Goal: Information Seeking & Learning: Learn about a topic

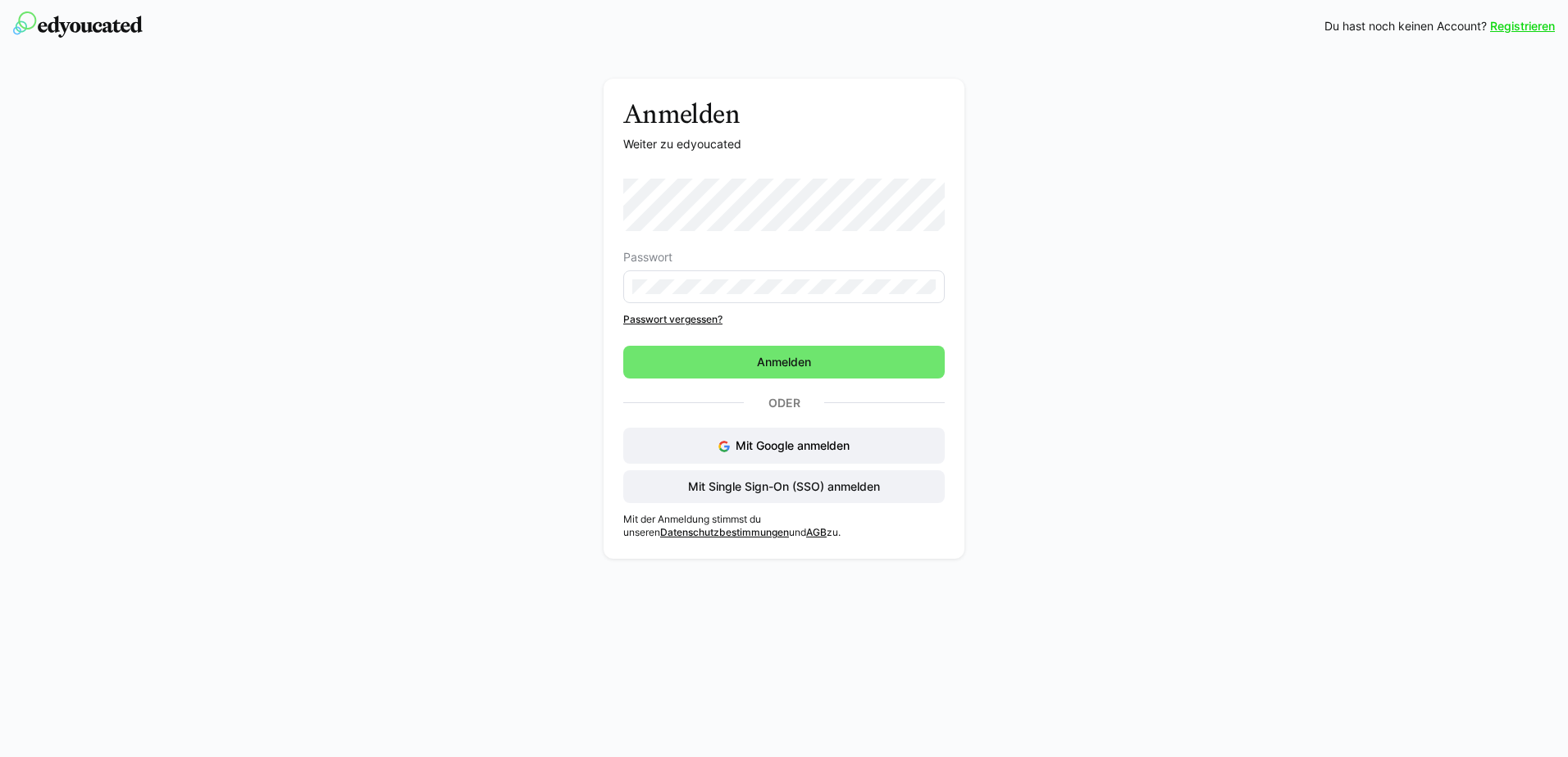
click at [476, 311] on div "Anmelden Weiter zu edyoucated Passwort Passwort vergessen? Anmelden Oder Mit Go…" at bounding box center [784, 322] width 924 height 488
click at [798, 489] on span "Mit Single Sign-On (SSO) anmelden" at bounding box center [784, 486] width 197 height 17
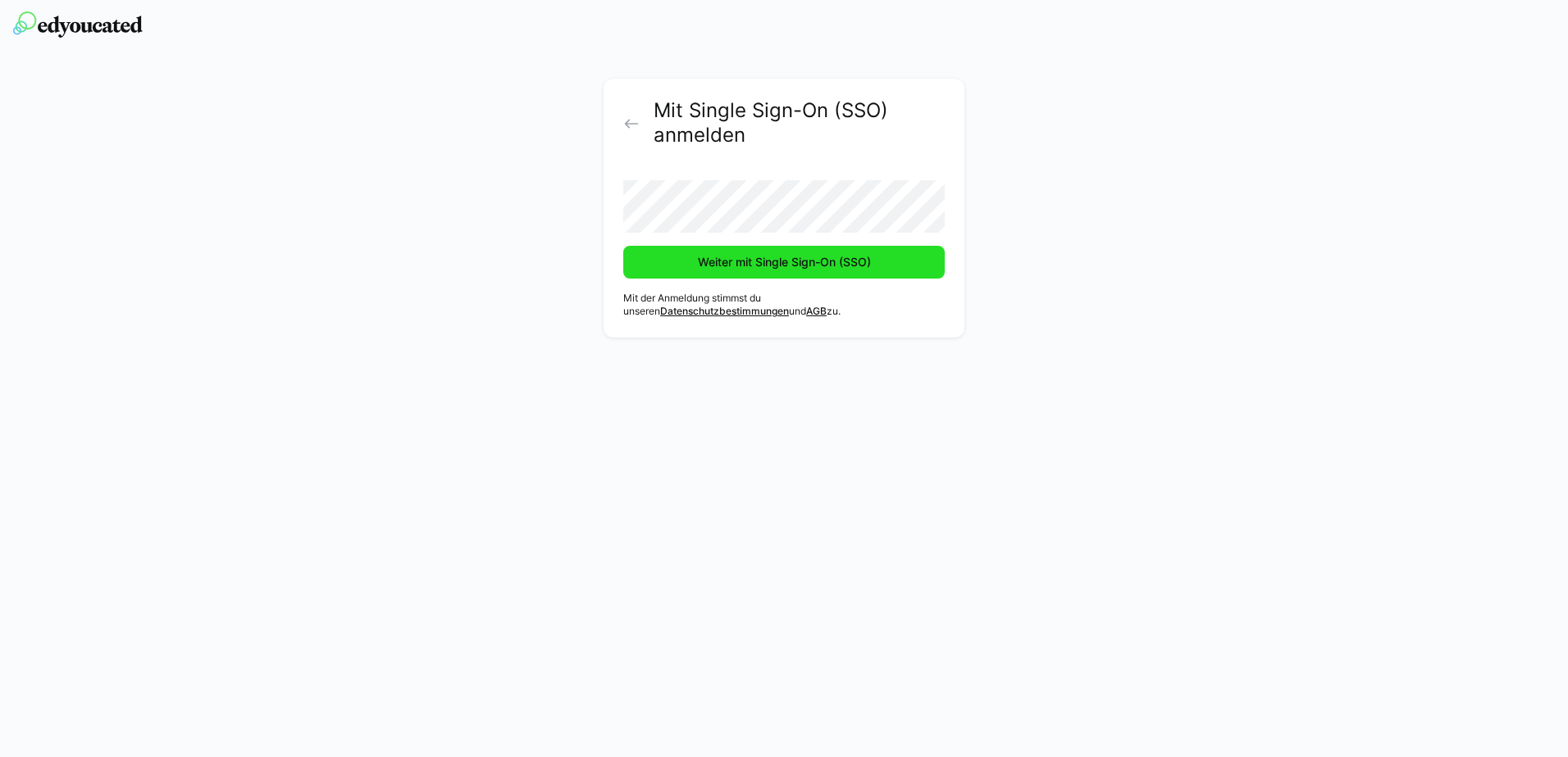
click at [709, 267] on span "Weiter mit Single Sign-On (SSO)" at bounding box center [784, 262] width 178 height 17
click at [695, 261] on span "Weiter mit Single Sign-On (SSO)" at bounding box center [784, 262] width 178 height 17
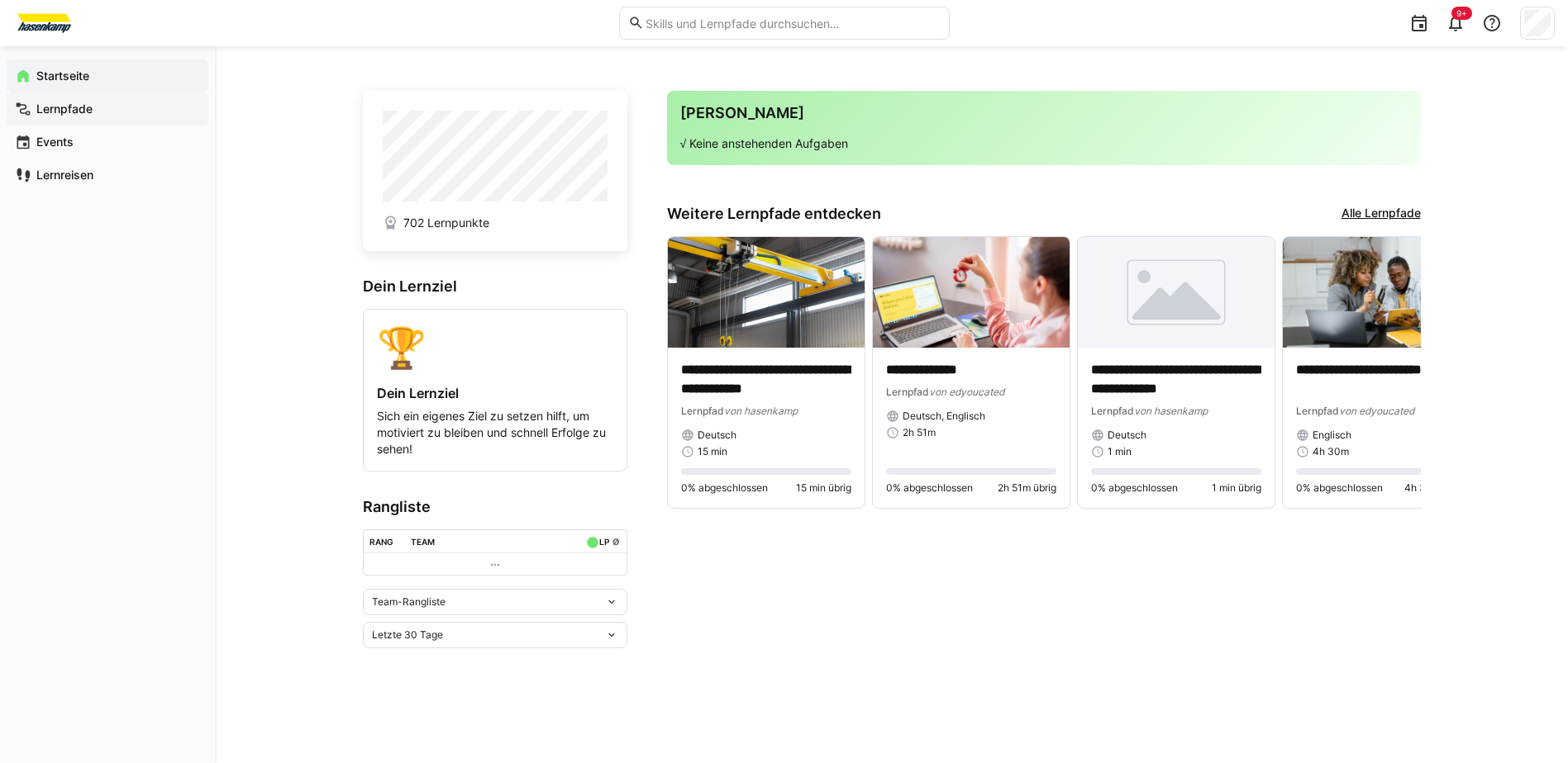
click at [0, 0] on app-navigation-label "Lernpfade" at bounding box center [0, 0] width 0 height 0
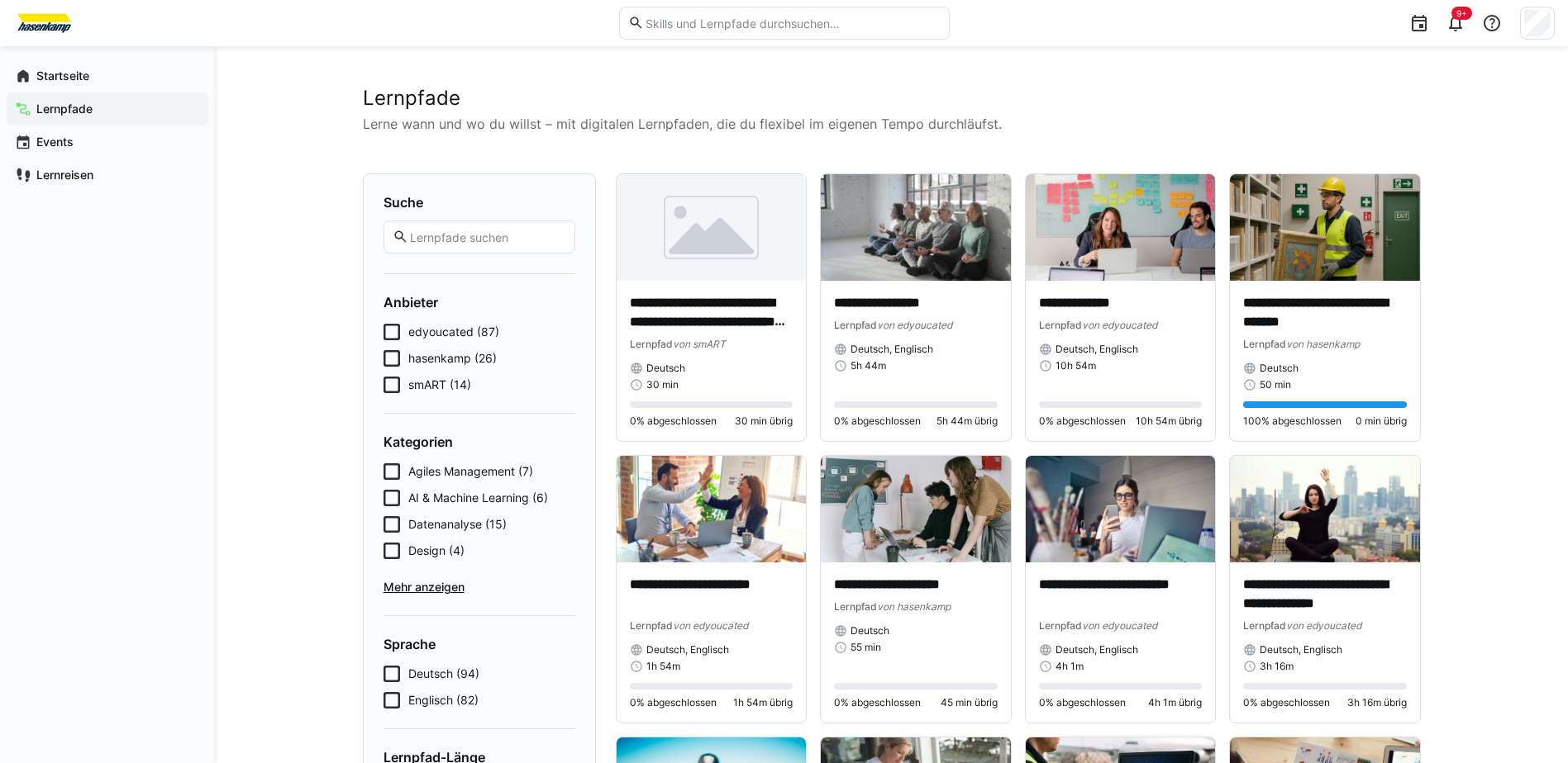
click at [399, 385] on icon at bounding box center [392, 385] width 17 height 17
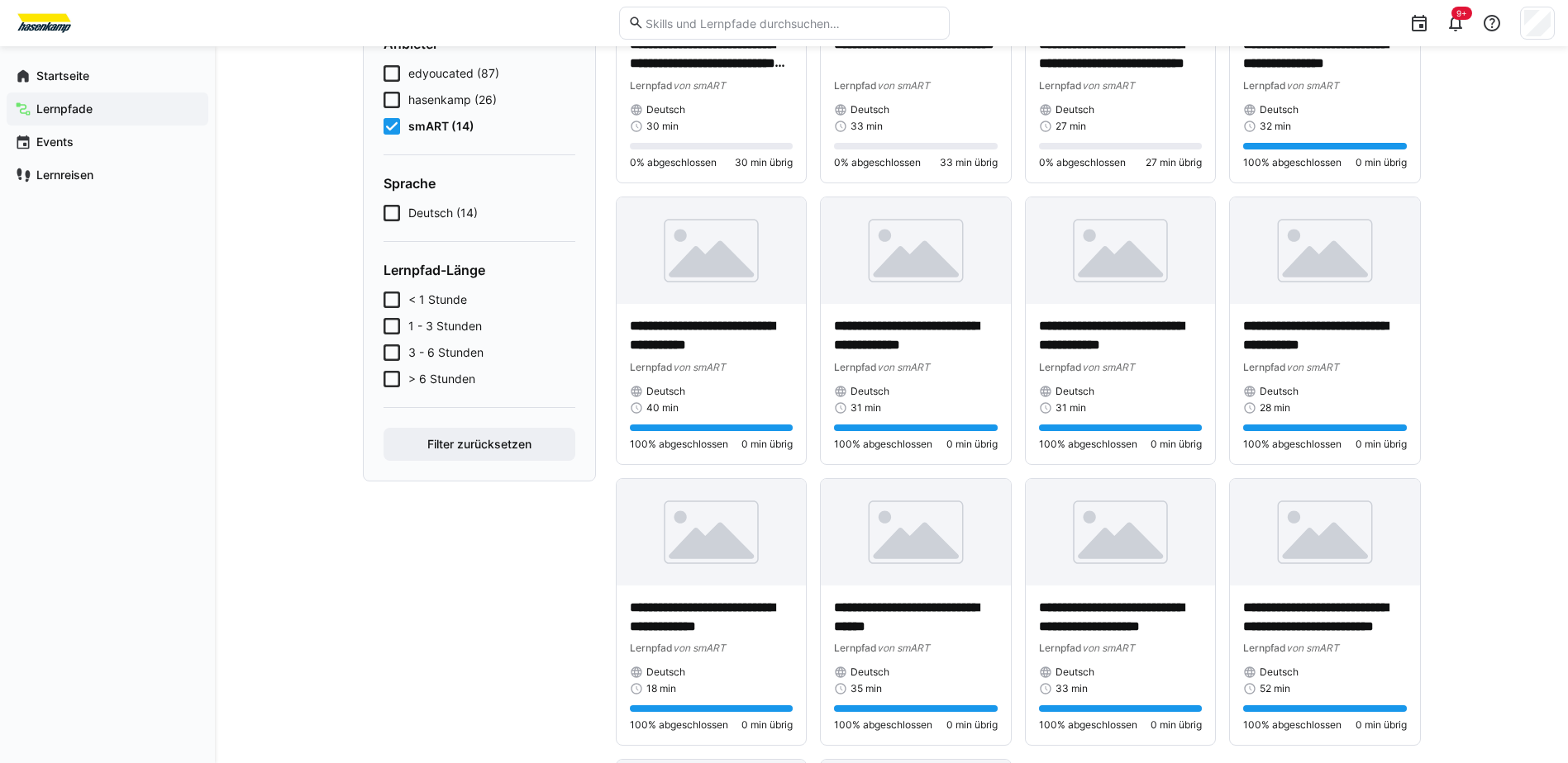
scroll to position [233, 0]
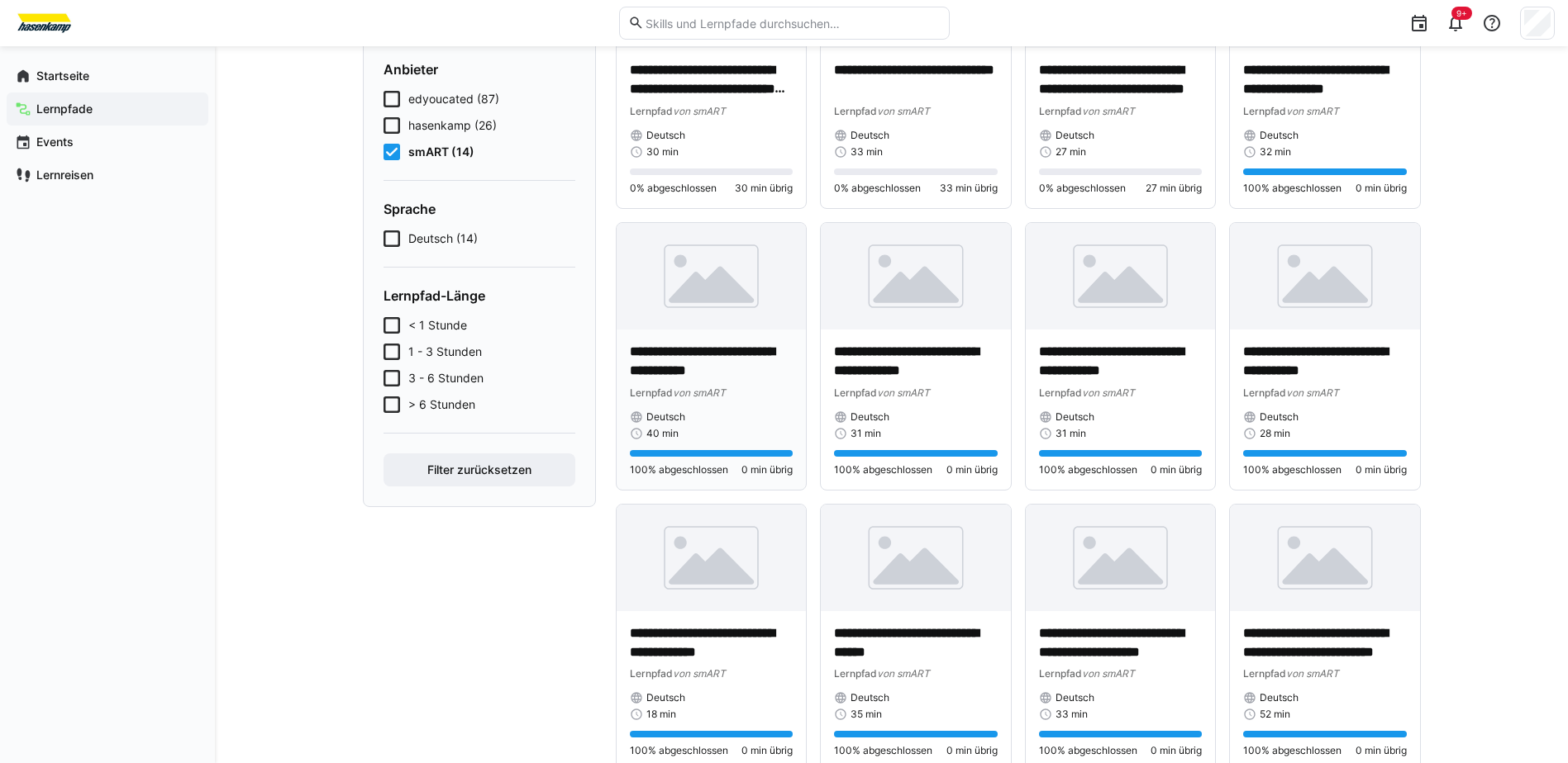
click at [704, 370] on p "**********" at bounding box center [711, 362] width 164 height 38
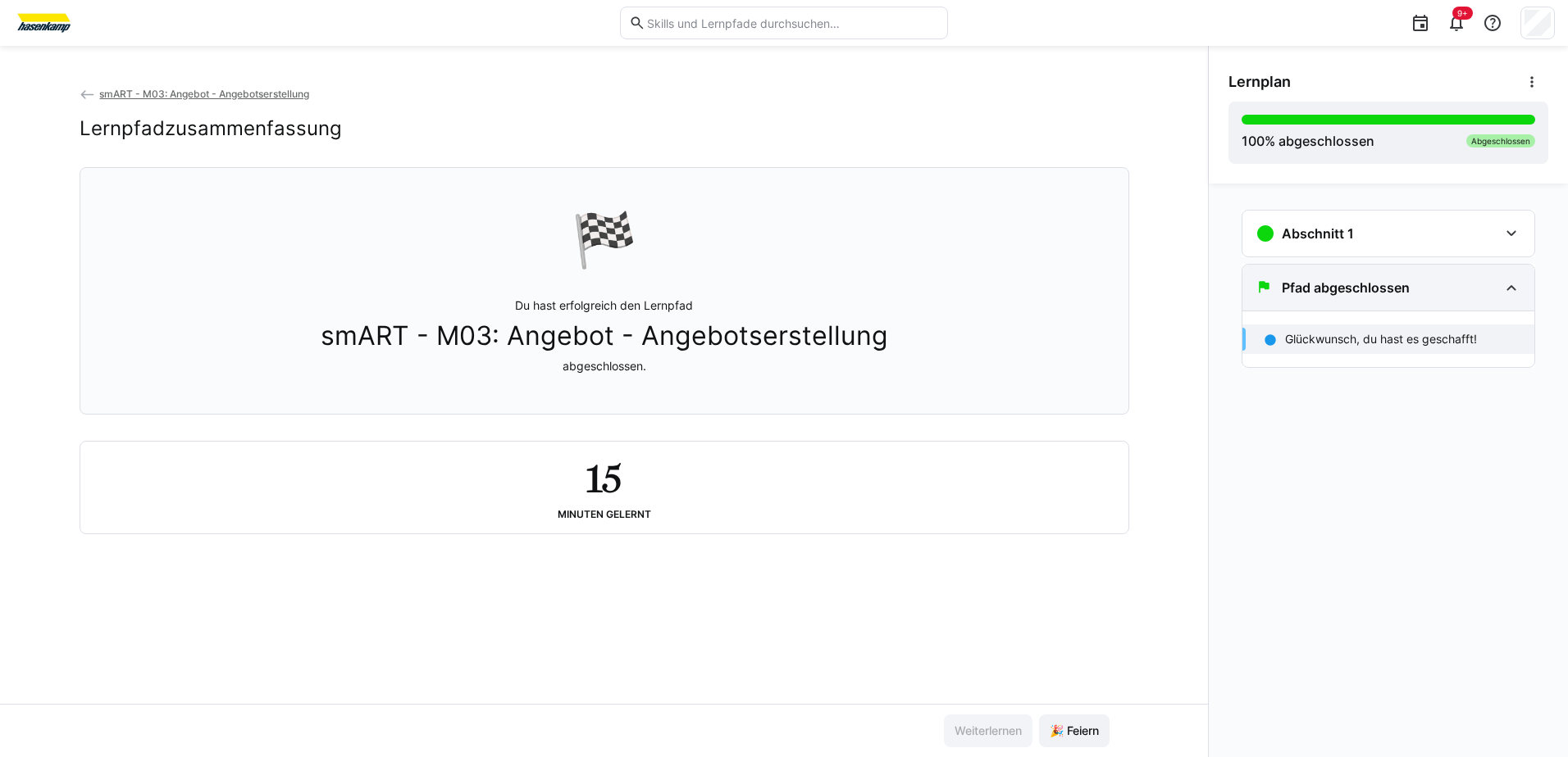
click at [1337, 285] on h3 "Pfad abgeschlossen" at bounding box center [1345, 287] width 128 height 17
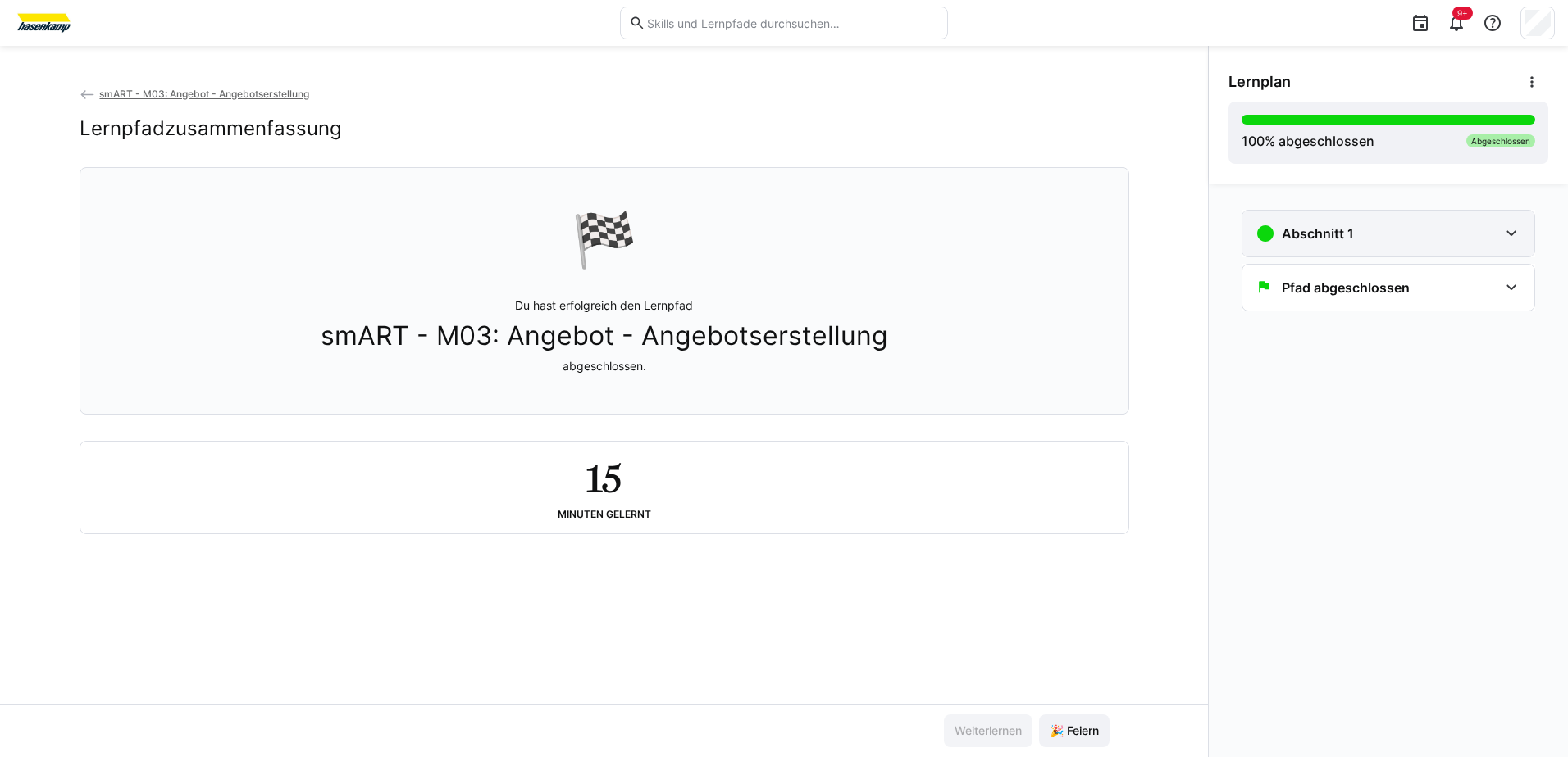
click at [1344, 235] on h3 "Abschnitt 1" at bounding box center [1317, 233] width 73 height 17
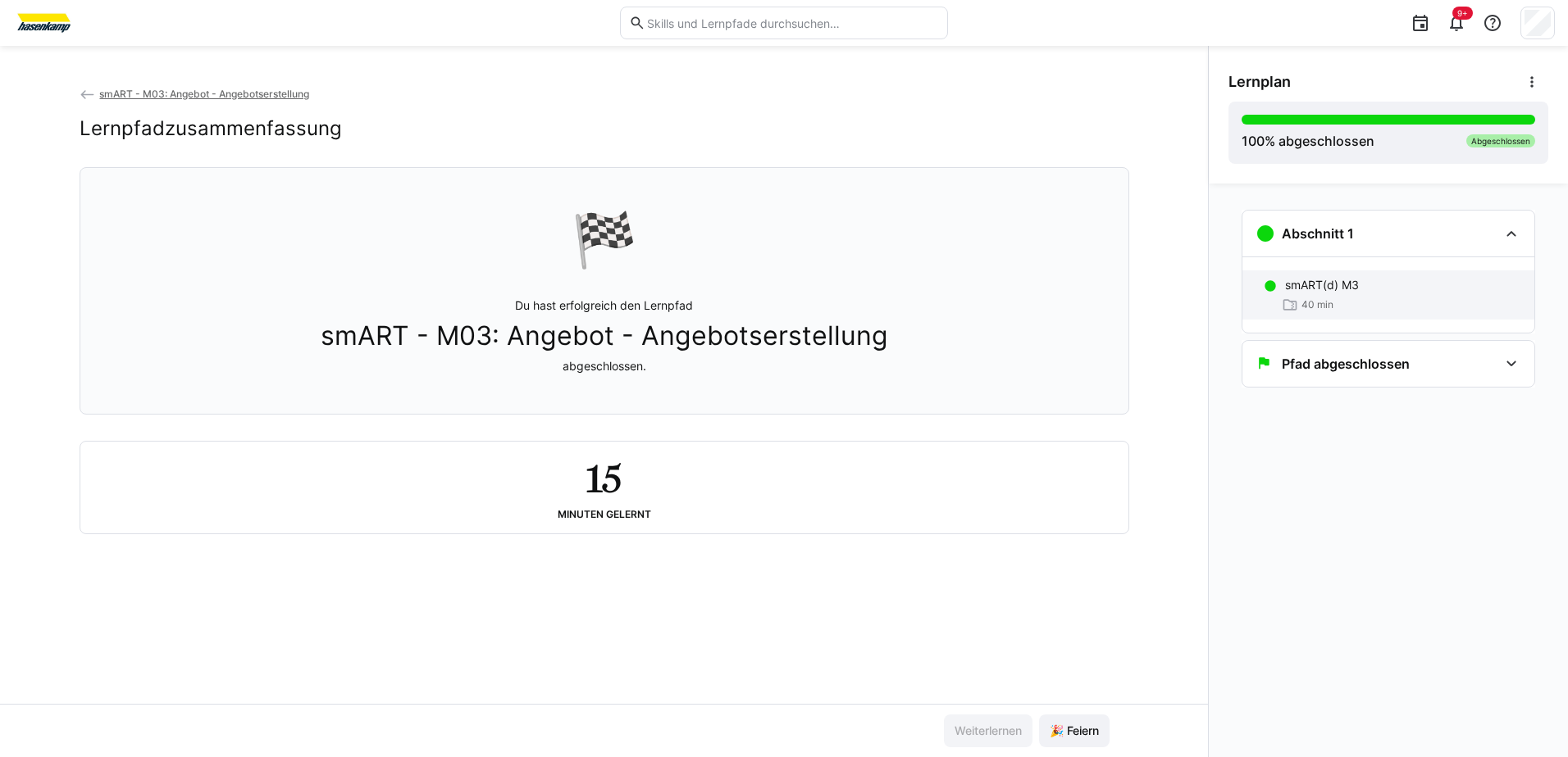
click at [1318, 299] on span "40 min" at bounding box center [1317, 305] width 32 height 13
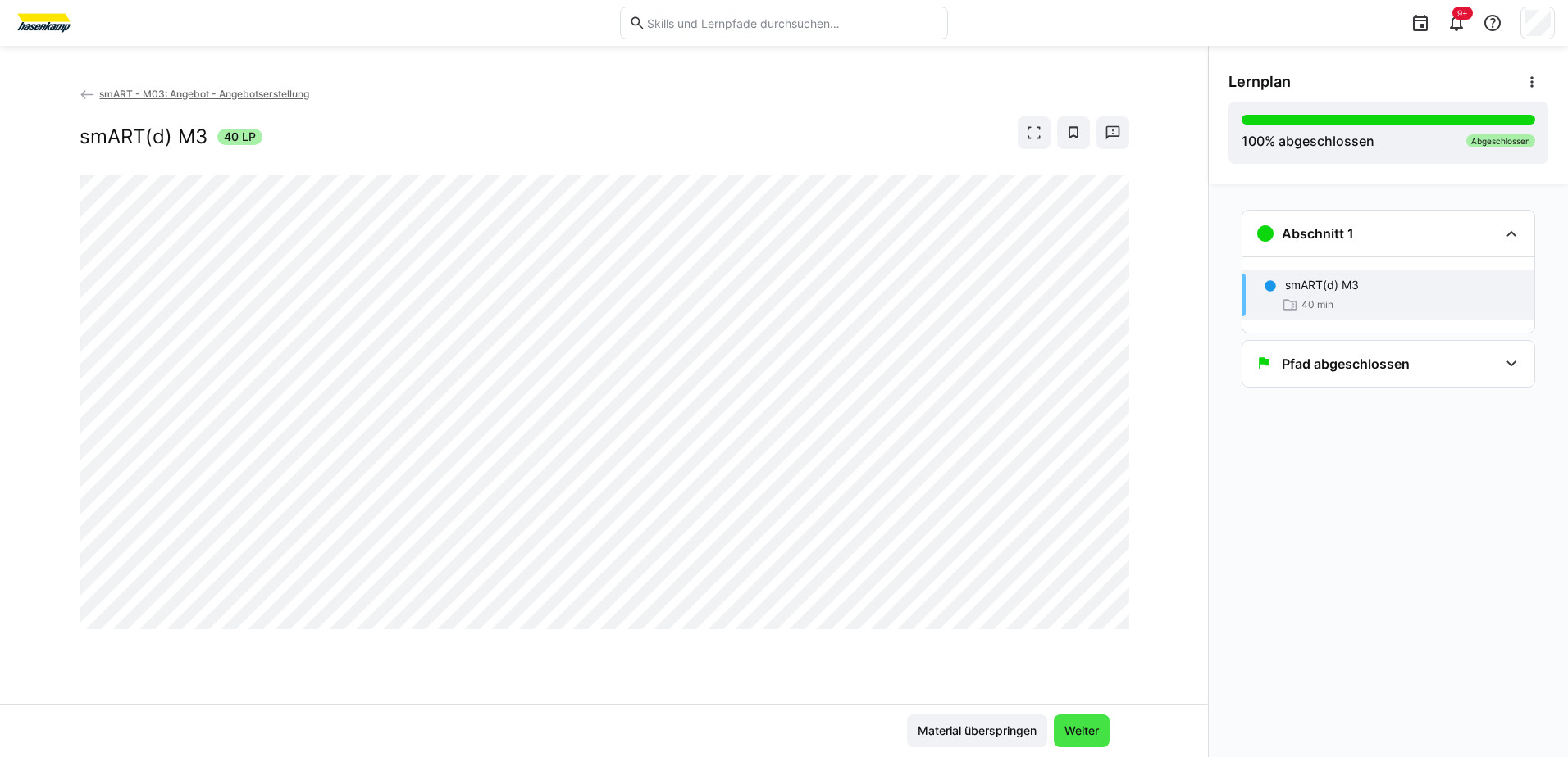
click at [1087, 726] on span "Weiter" at bounding box center [1081, 731] width 39 height 17
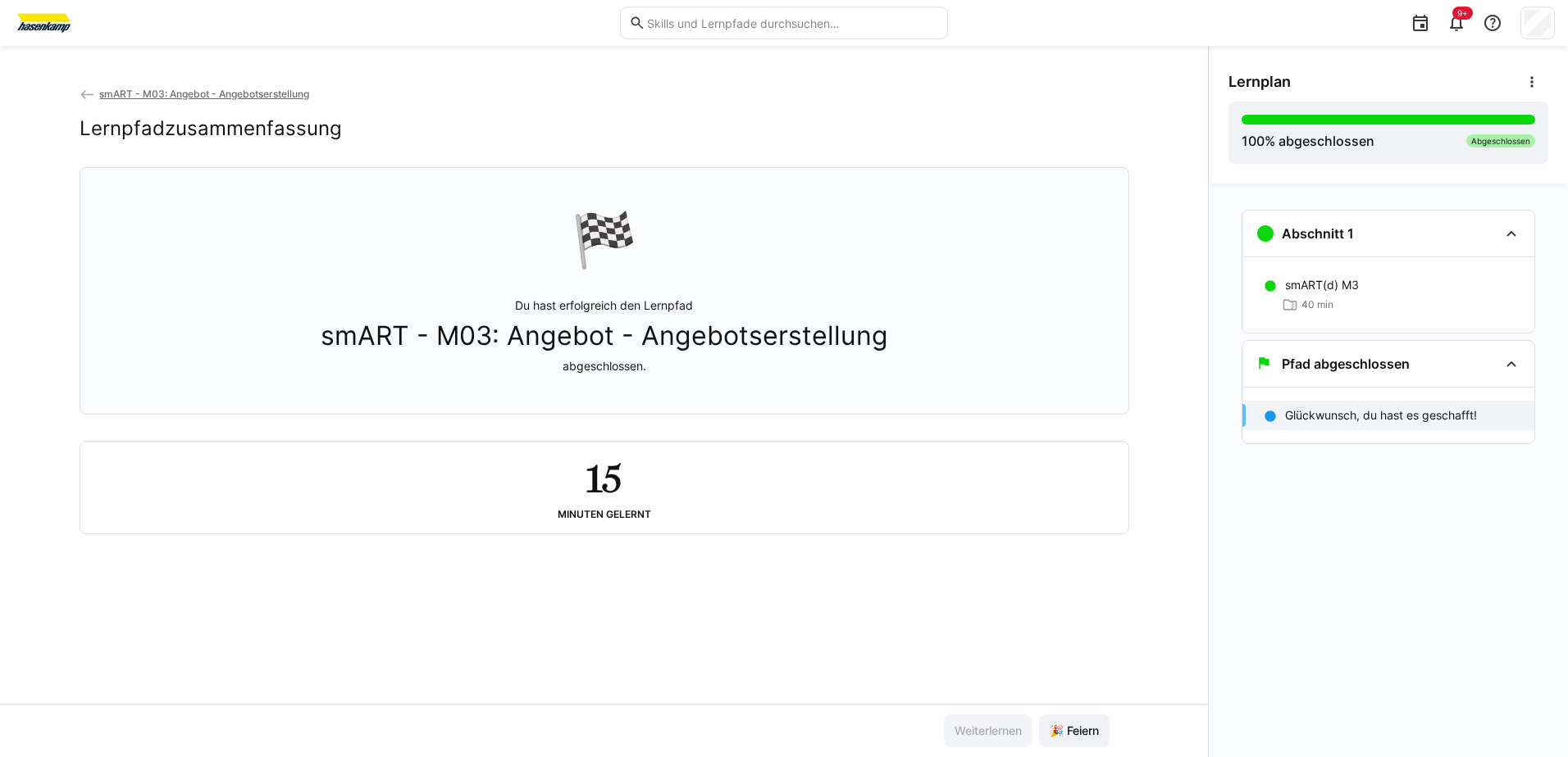
click at [156, 89] on span "smART - M03: Angebot - Angebotserstellung" at bounding box center [204, 93] width 210 height 12
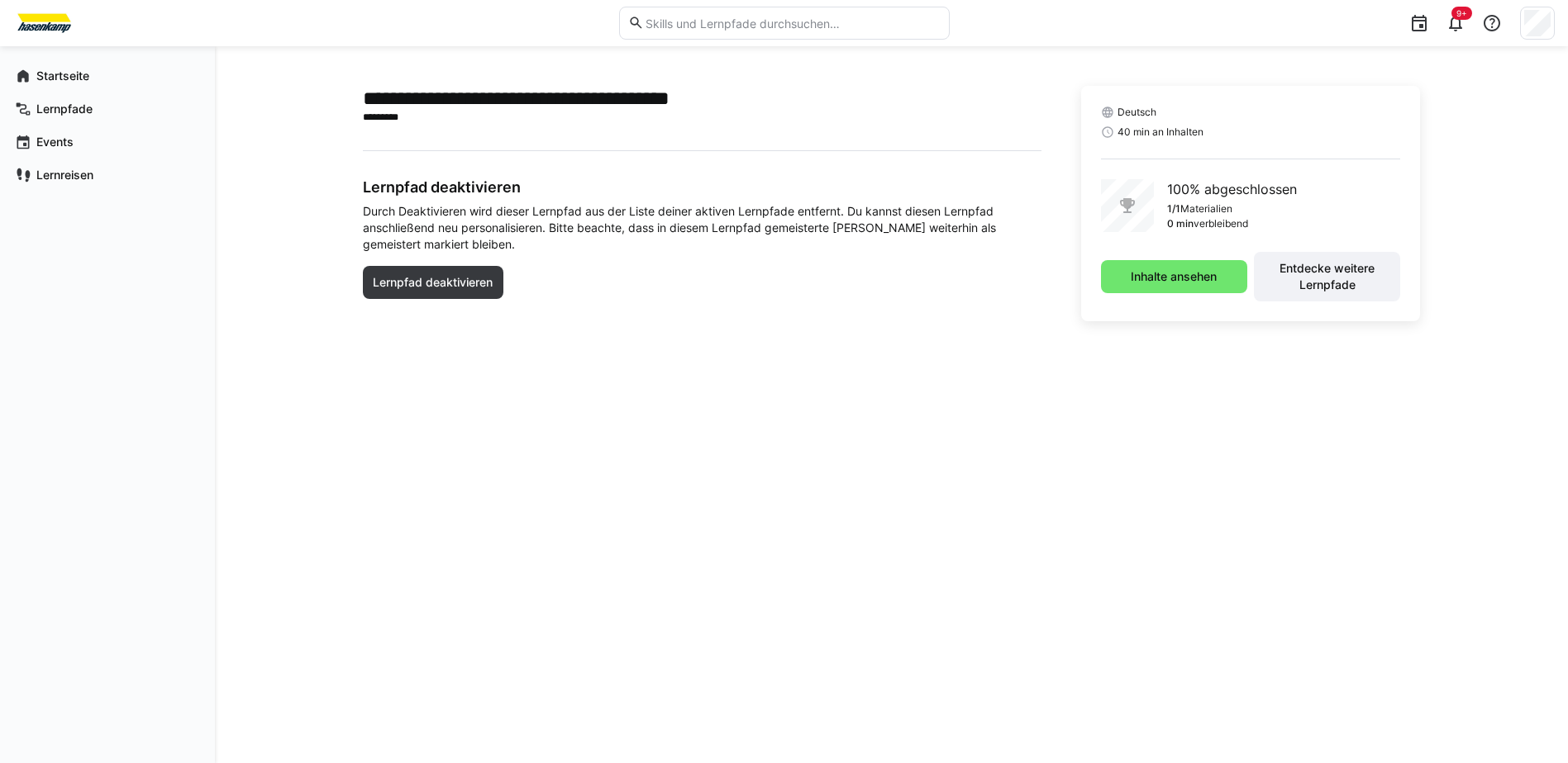
click at [747, 317] on div "Lernpfad deaktivieren Durch Deaktivieren wird dieser Lernpfad aus der Liste dei…" at bounding box center [702, 248] width 679 height 142
click at [1147, 279] on span "Inhalte ansehen" at bounding box center [1173, 276] width 91 height 17
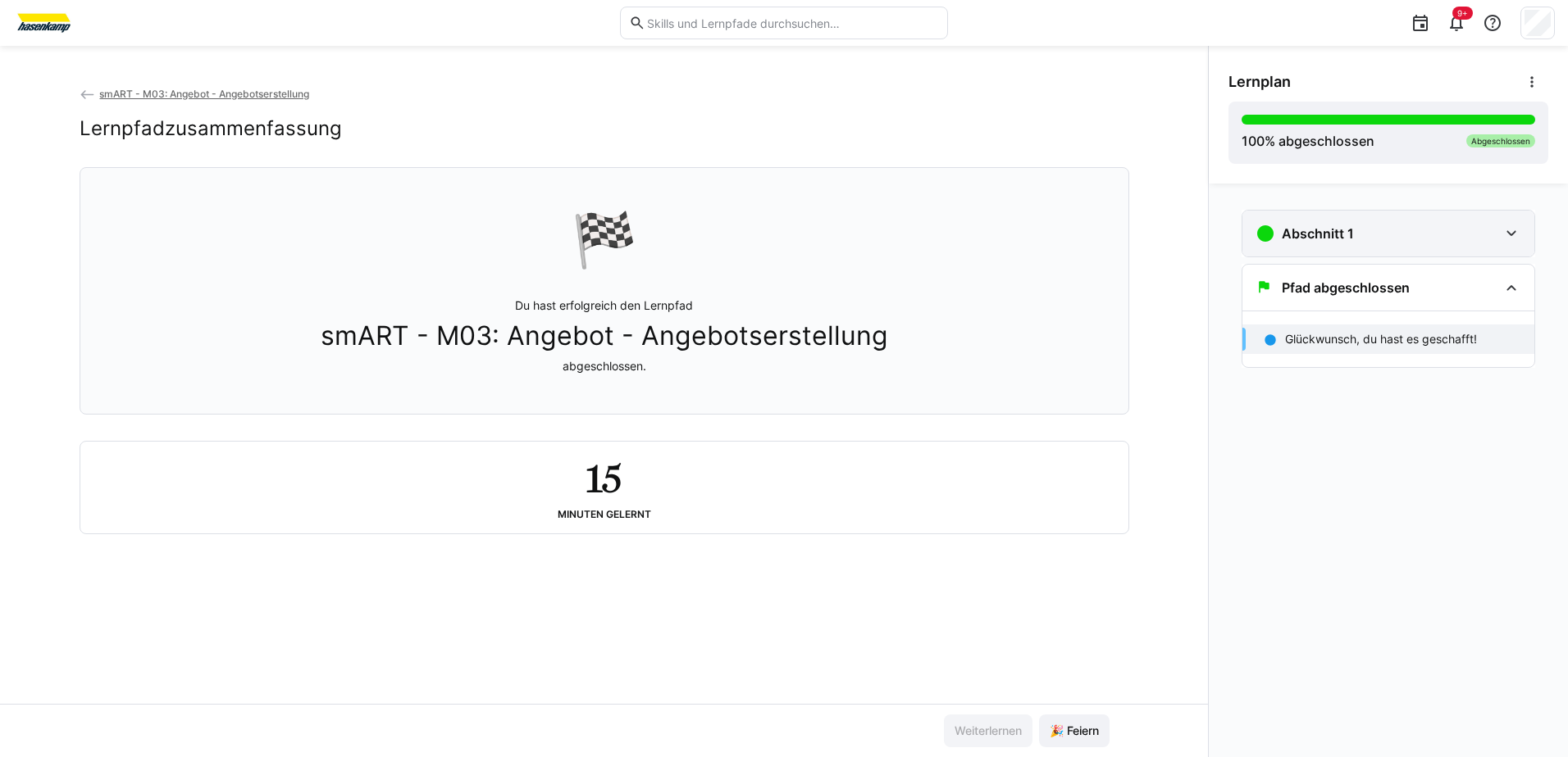
click at [1322, 237] on h3 "Abschnitt 1" at bounding box center [1317, 233] width 73 height 17
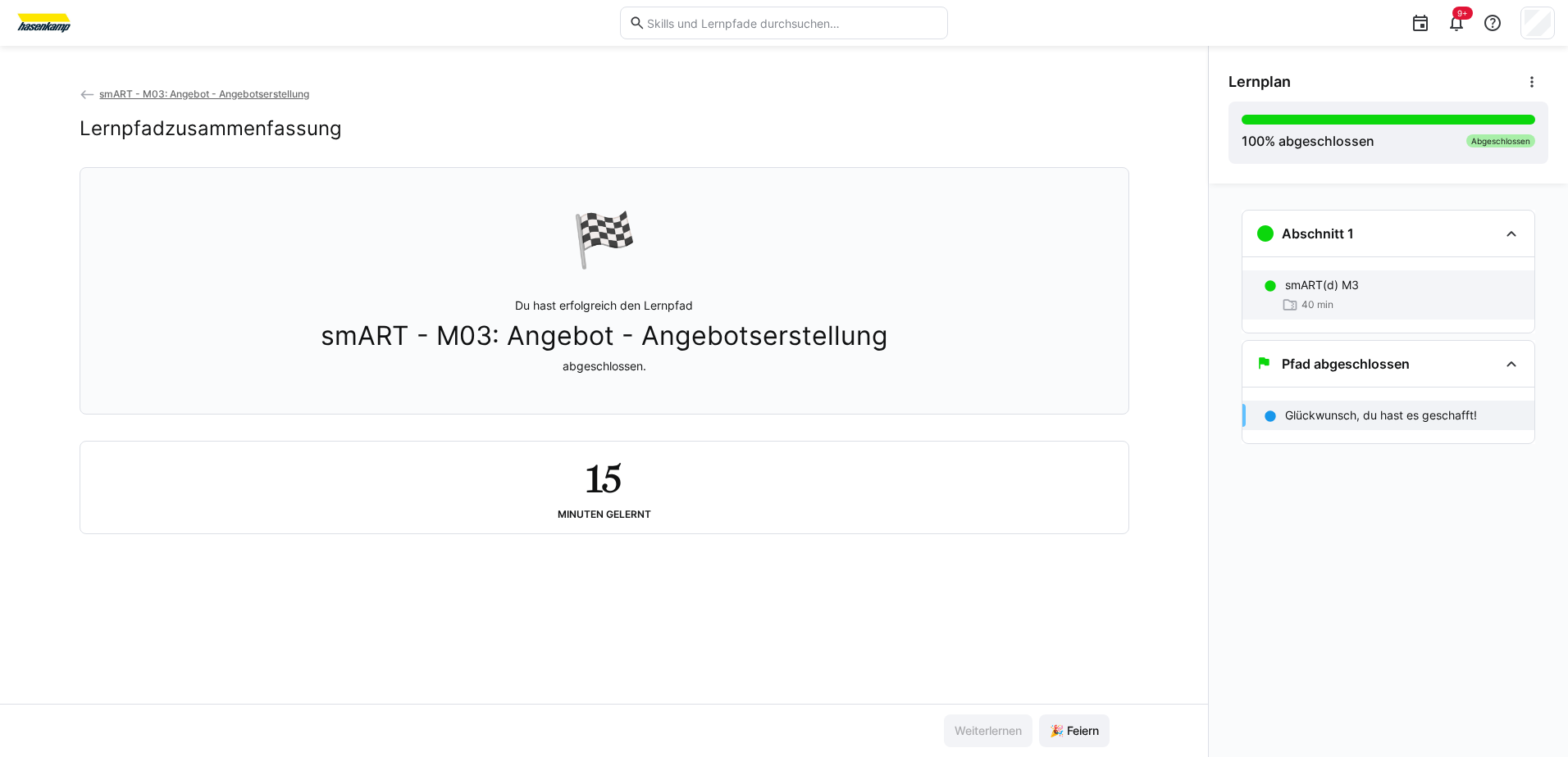
click at [1311, 283] on p "smART(d) M3" at bounding box center [1322, 285] width 73 height 17
